Goal: Obtain resource: Download file/media

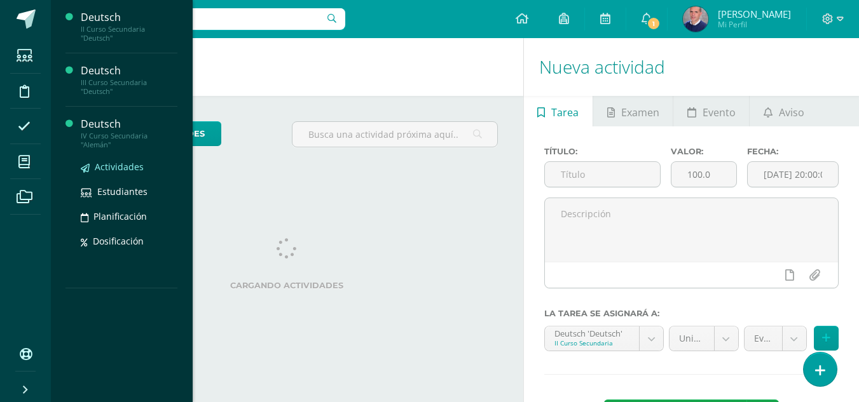
click at [108, 165] on span "Actividades" at bounding box center [119, 167] width 49 height 12
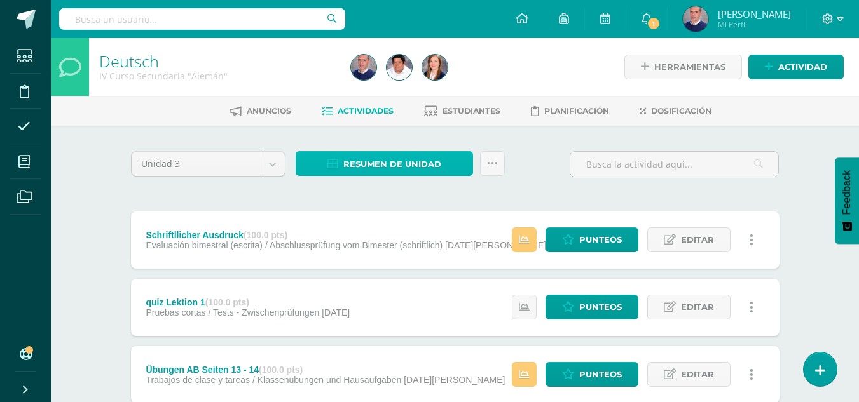
click at [409, 162] on span "Resumen de unidad" at bounding box center [392, 165] width 98 height 24
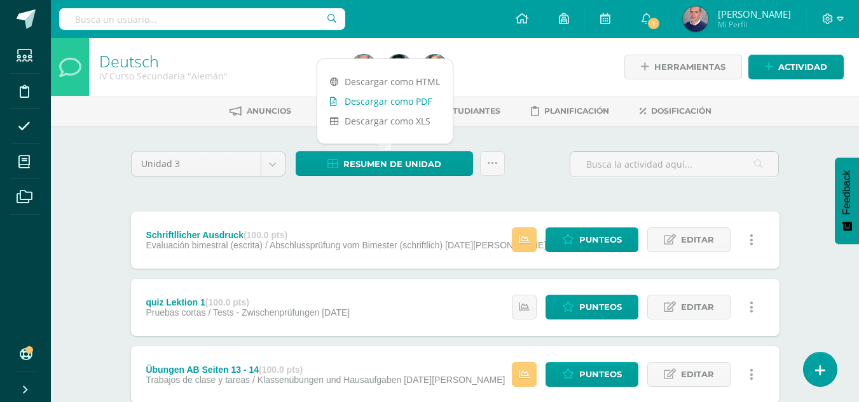
click at [399, 99] on link "Descargar como PDF" at bounding box center [384, 102] width 135 height 20
click at [409, 100] on link "Descargar como PDF" at bounding box center [384, 102] width 135 height 20
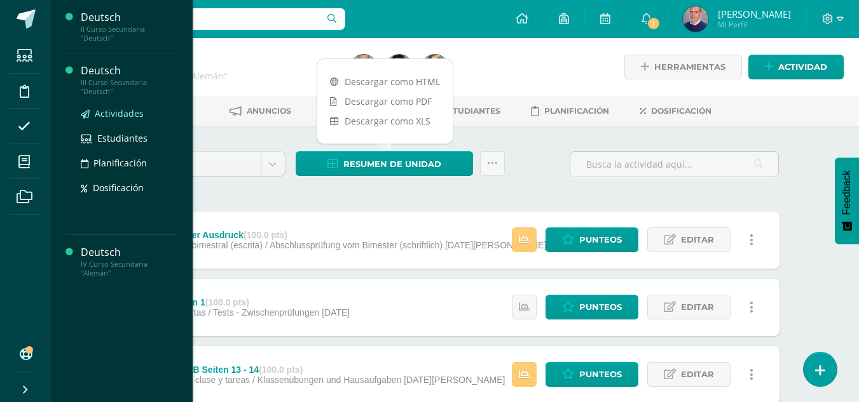
click at [106, 109] on span "Actividades" at bounding box center [119, 113] width 49 height 12
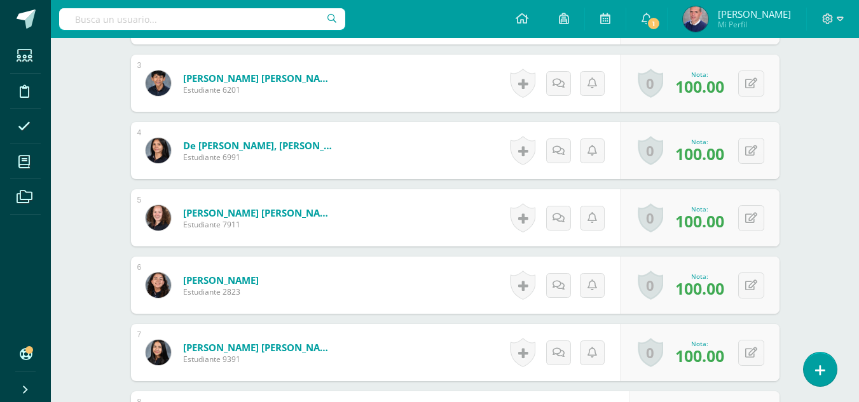
scroll to position [967, 0]
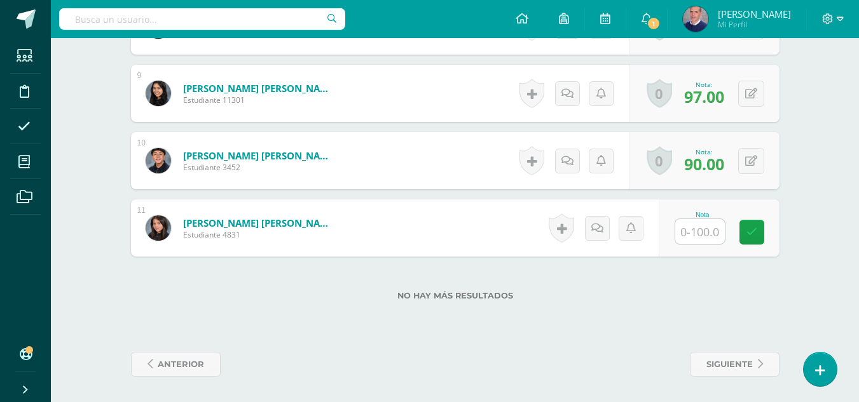
click at [686, 231] on input "text" at bounding box center [700, 231] width 50 height 25
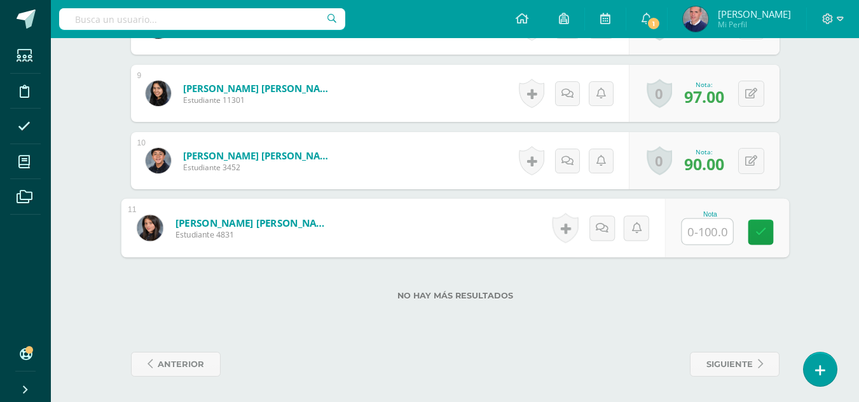
type input "0"
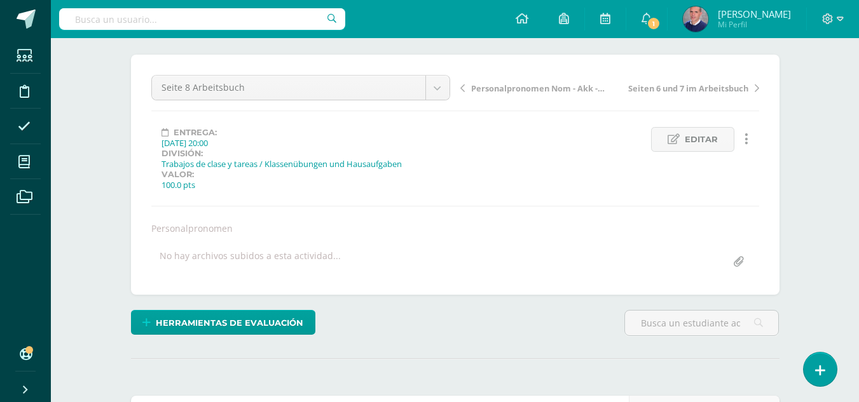
scroll to position [0, 0]
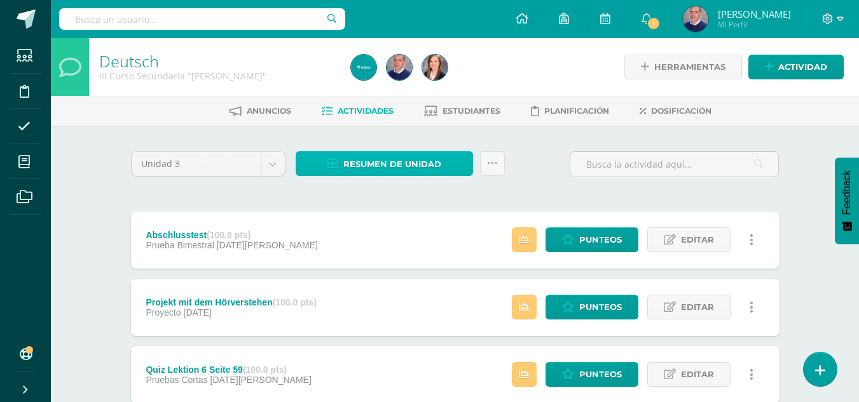
click at [372, 162] on span "Resumen de unidad" at bounding box center [392, 165] width 98 height 24
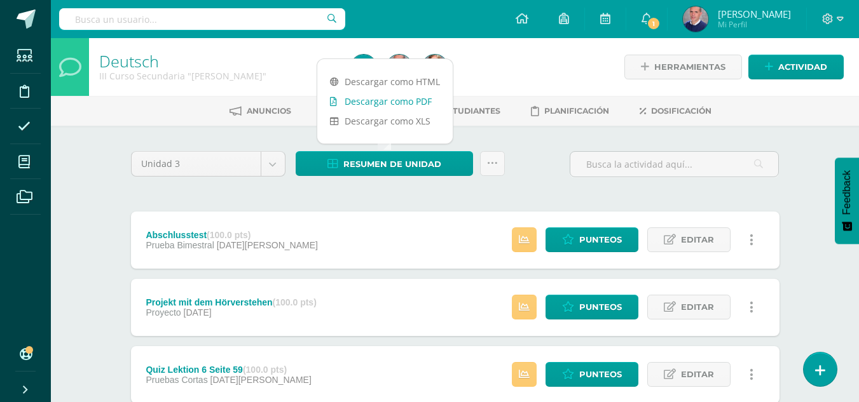
click at [376, 100] on link "Descargar como PDF" at bounding box center [384, 102] width 135 height 20
